Goal: Browse casually: Explore the website without a specific task or goal

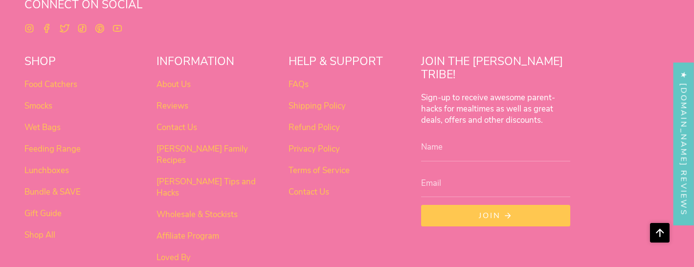
scroll to position [768, 0]
